Goal: Check status: Check status

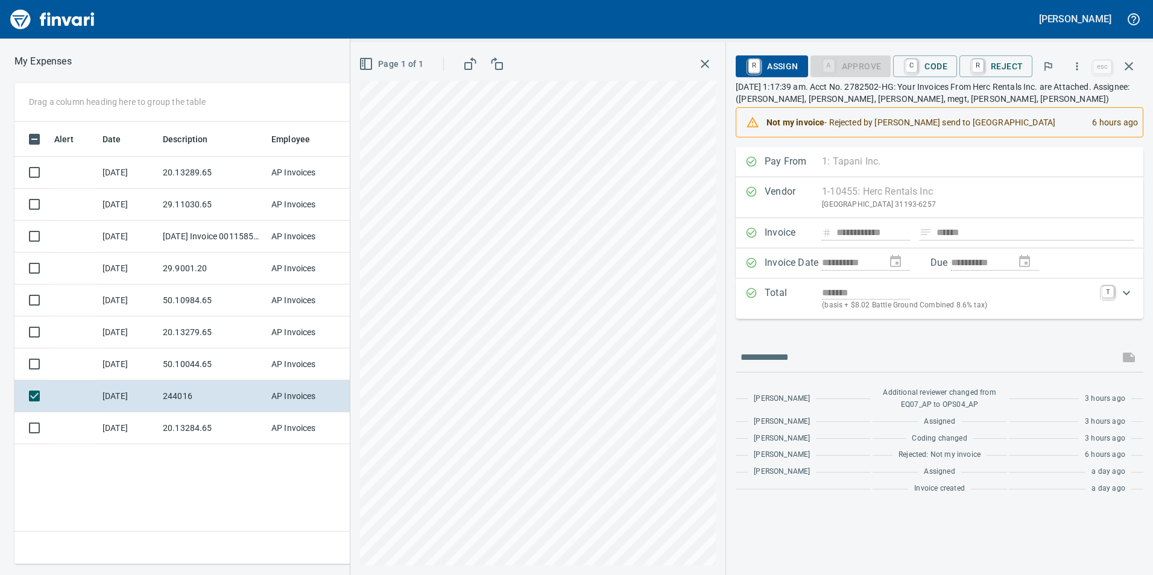
scroll to position [434, 814]
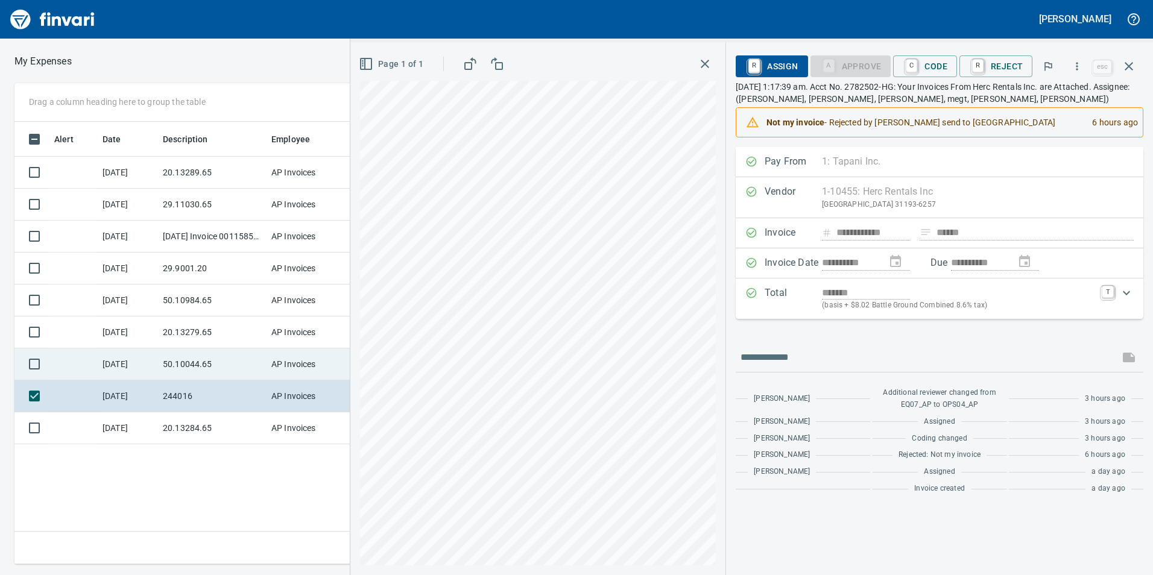
click at [239, 373] on td "50.10044.65" at bounding box center [212, 365] width 109 height 32
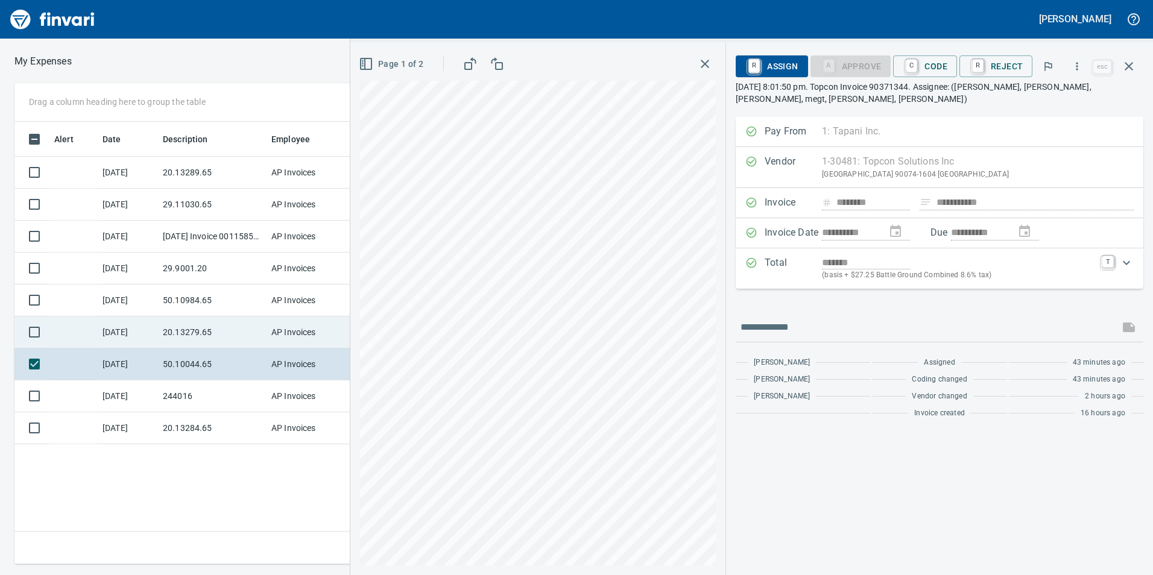
click at [224, 326] on td "20.13279.65" at bounding box center [212, 333] width 109 height 32
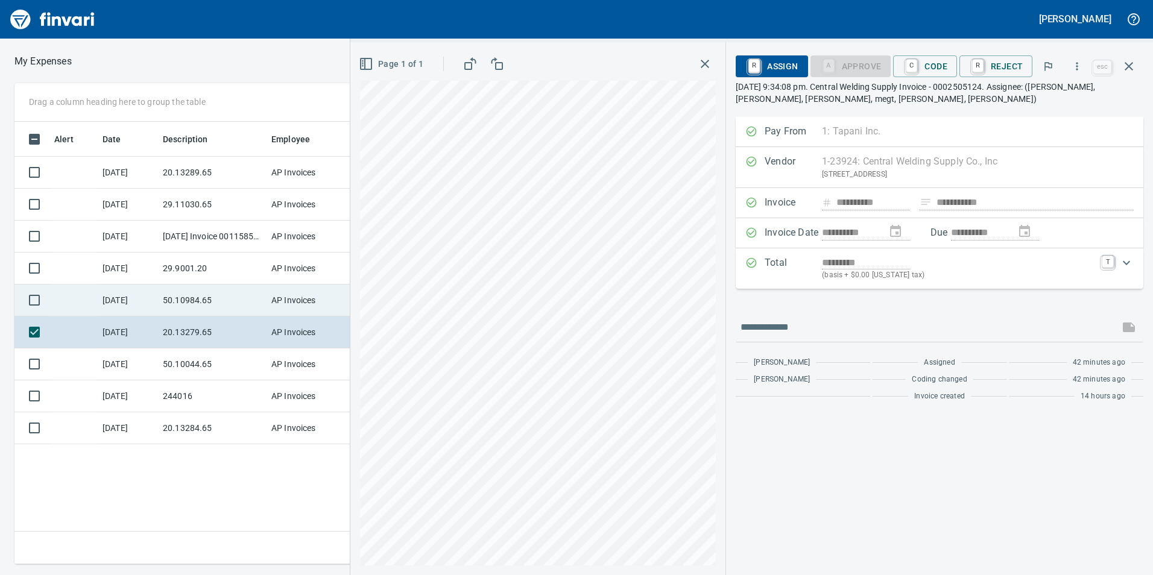
click at [208, 290] on td "50.10984.65" at bounding box center [212, 301] width 109 height 32
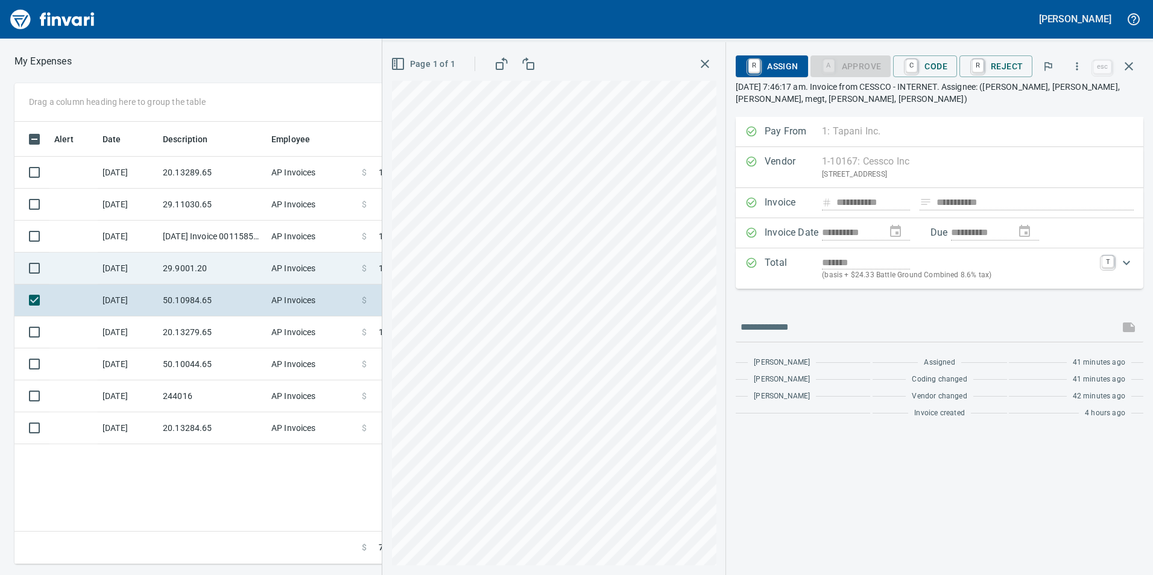
click at [207, 262] on td "29.9001.20" at bounding box center [212, 269] width 109 height 32
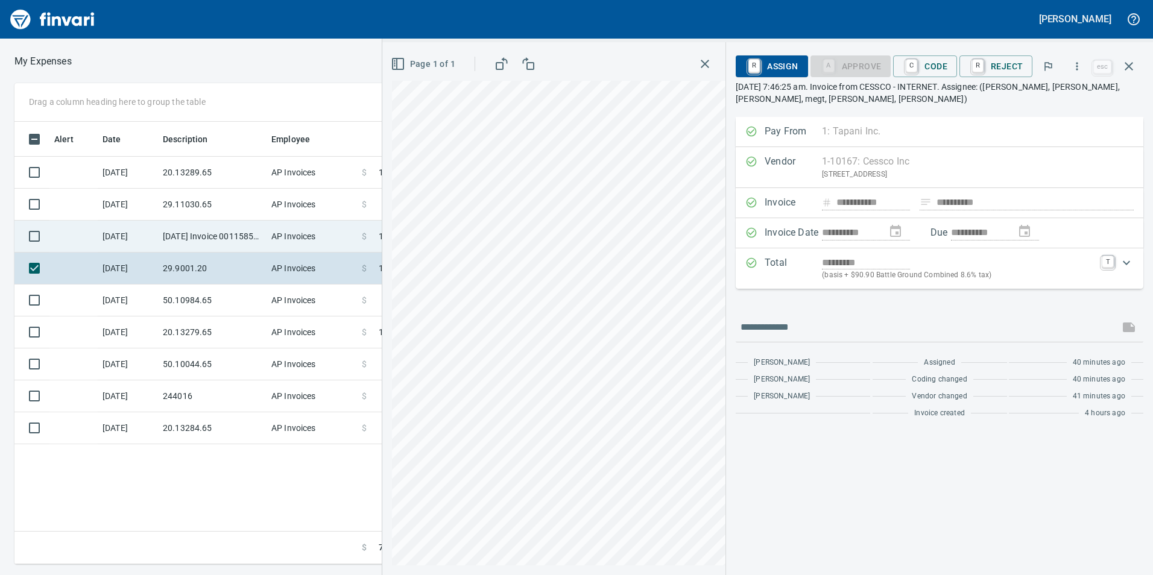
click at [194, 225] on td "[DATE] Invoice 001158533-0 from Cessco Inc (1-10167)" at bounding box center [212, 237] width 109 height 32
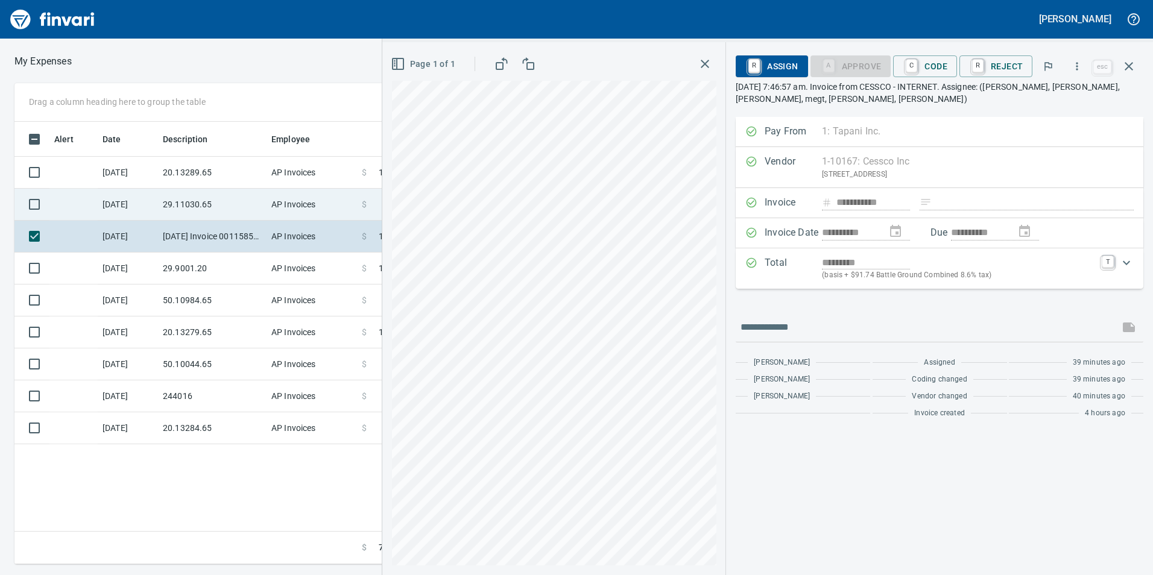
click at [198, 203] on td "29.11030.65" at bounding box center [212, 205] width 109 height 32
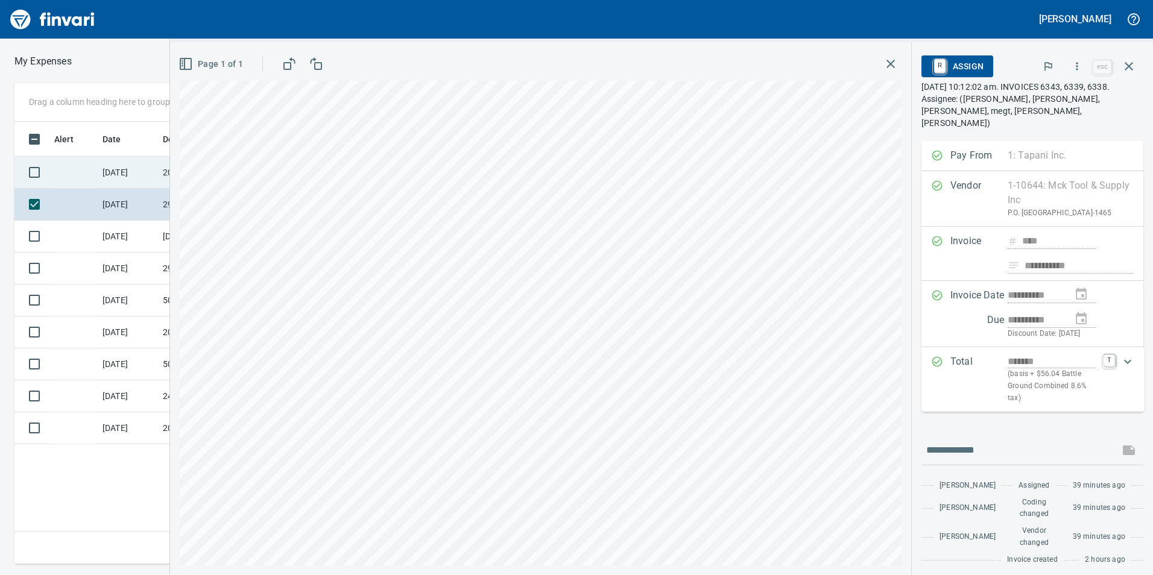
click at [162, 169] on td "20.13289.65" at bounding box center [212, 173] width 109 height 32
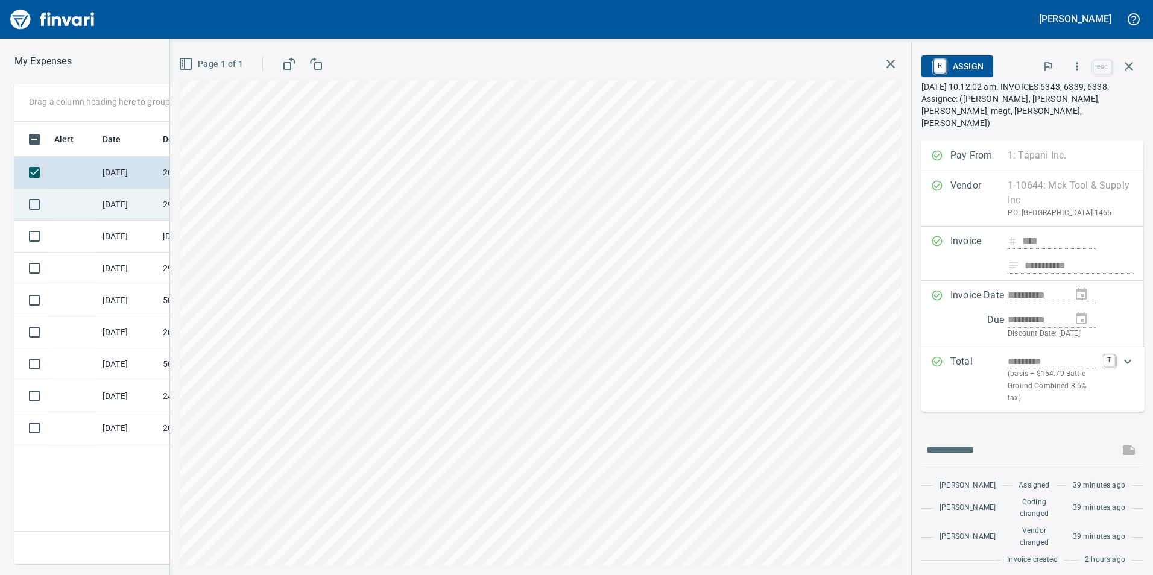
click at [126, 199] on td "[DATE]" at bounding box center [128, 205] width 60 height 32
